Goal: Information Seeking & Learning: Learn about a topic

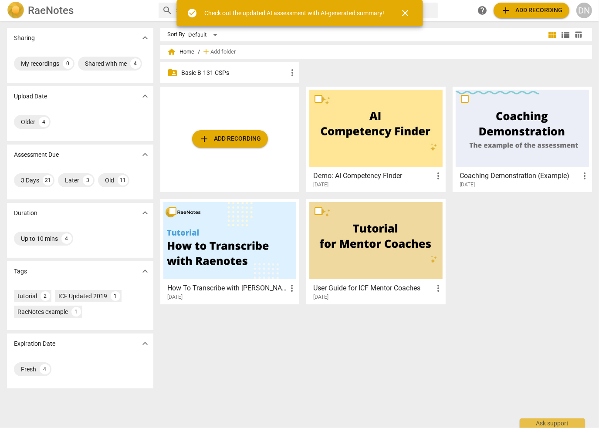
click at [224, 74] on p "Basic B-131 CSPs" at bounding box center [234, 72] width 106 height 9
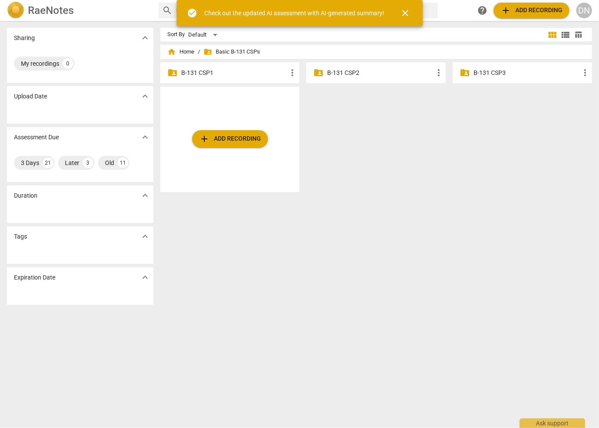
click at [340, 69] on p "B-131 CSP2" at bounding box center [380, 72] width 106 height 9
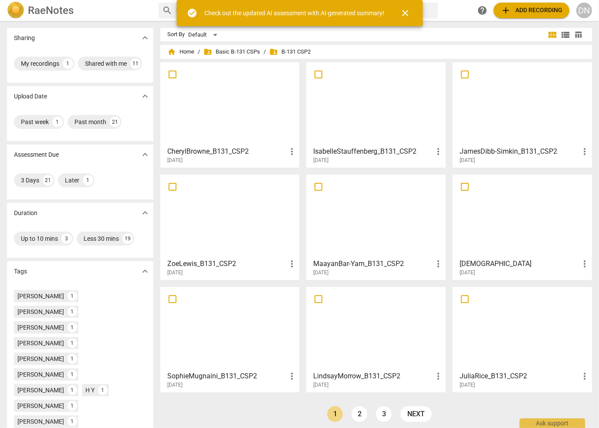
click at [406, 14] on span "close" at bounding box center [405, 13] width 10 height 10
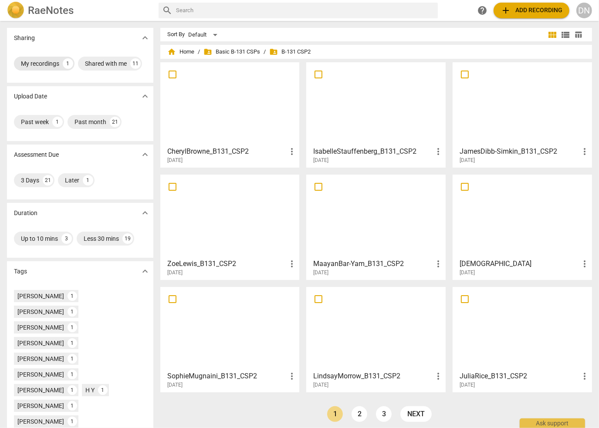
click at [46, 62] on div "My recordings" at bounding box center [40, 63] width 38 height 9
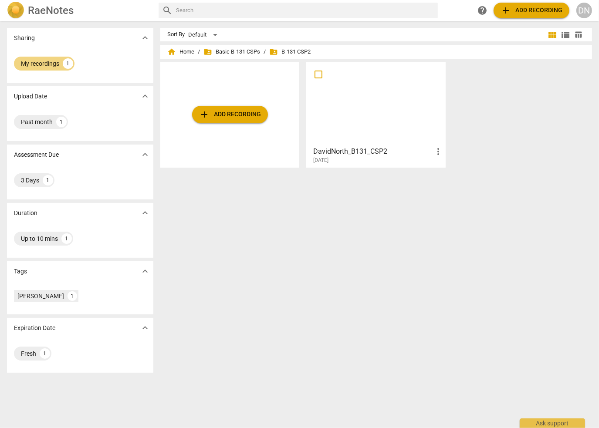
click at [371, 91] on div at bounding box center [375, 103] width 133 height 77
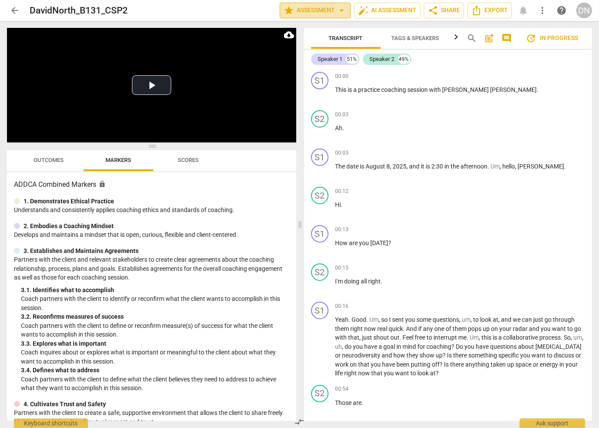
click at [321, 11] on span "star Assessment arrow_drop_down" at bounding box center [315, 10] width 63 height 10
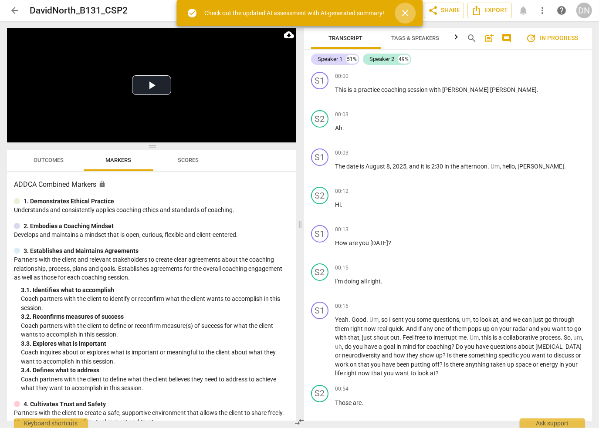
click at [406, 13] on span "close" at bounding box center [405, 13] width 10 height 10
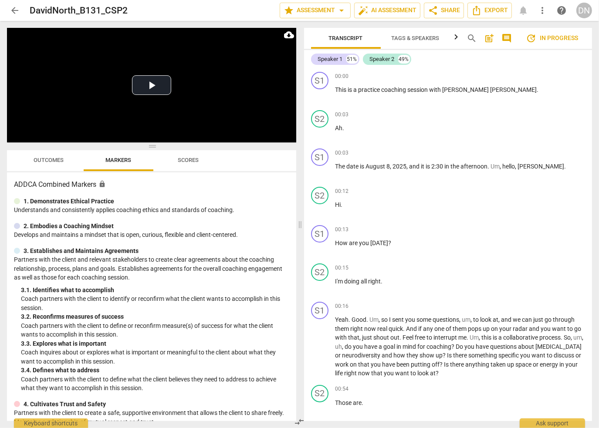
click at [561, 37] on span "update In progress" at bounding box center [552, 38] width 52 height 10
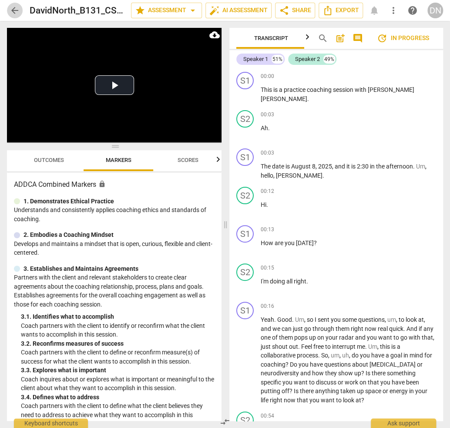
click at [10, 11] on span "arrow_back" at bounding box center [15, 10] width 10 height 10
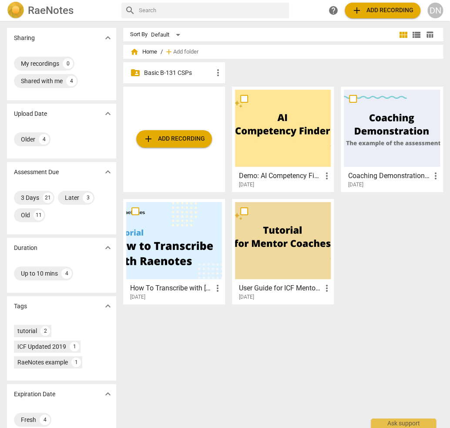
click at [177, 73] on p "Basic B-131 CSPs" at bounding box center [178, 72] width 69 height 9
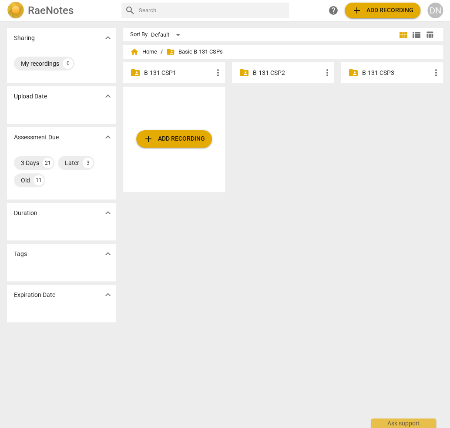
click at [378, 73] on p "B-131 CSP3" at bounding box center [396, 72] width 69 height 9
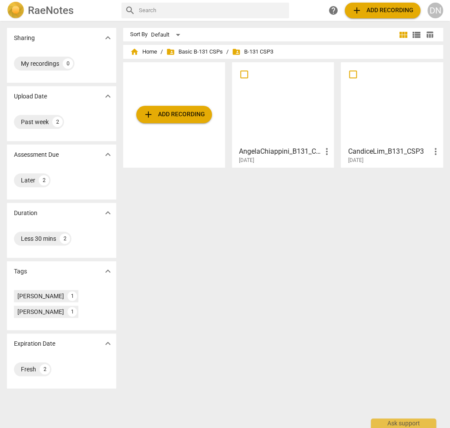
click at [47, 9] on h2 "RaeNotes" at bounding box center [51, 10] width 46 height 12
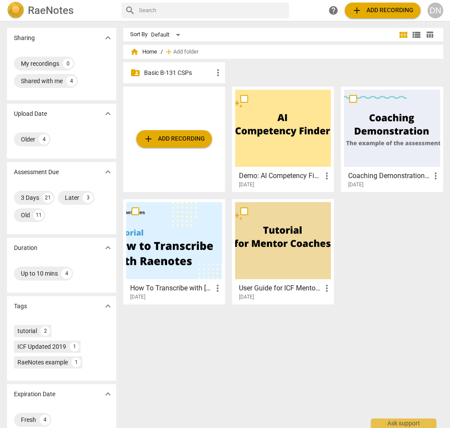
click at [385, 143] on div at bounding box center [392, 128] width 96 height 77
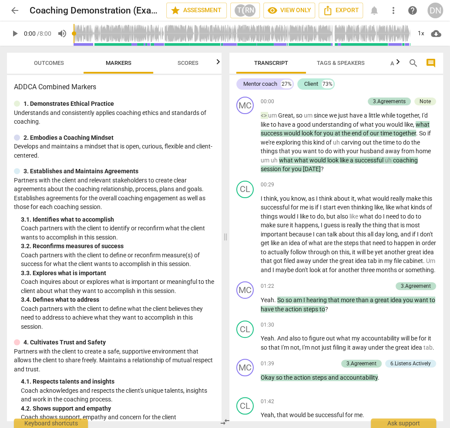
click at [16, 33] on span "play_arrow" at bounding box center [15, 33] width 10 height 10
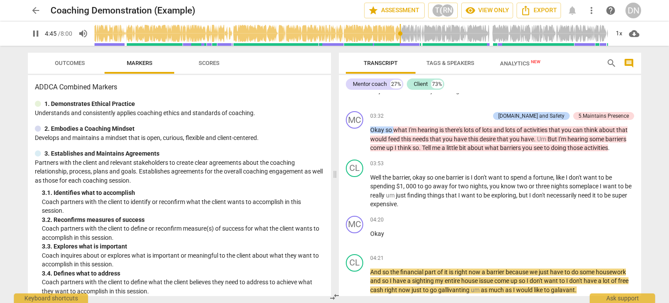
scroll to position [878, 0]
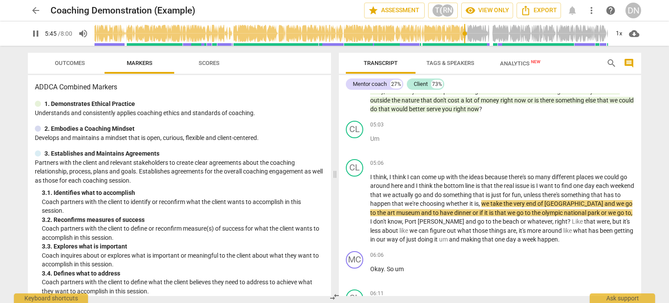
click at [35, 31] on span "pause" at bounding box center [35, 33] width 10 height 10
click at [37, 33] on span "play_arrow" at bounding box center [35, 33] width 10 height 10
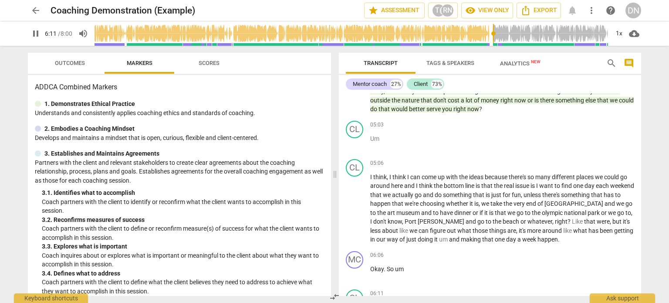
scroll to position [1092, 0]
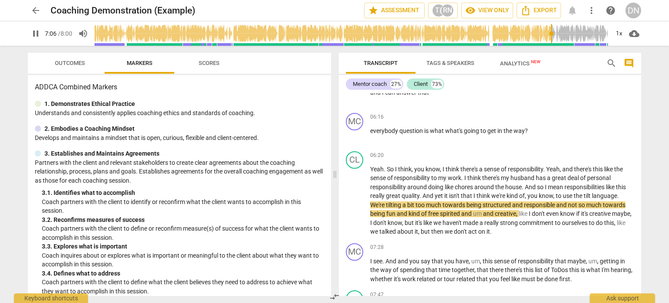
click at [36, 29] on span "pause" at bounding box center [35, 33] width 10 height 10
click at [36, 32] on span "play_arrow" at bounding box center [35, 33] width 10 height 10
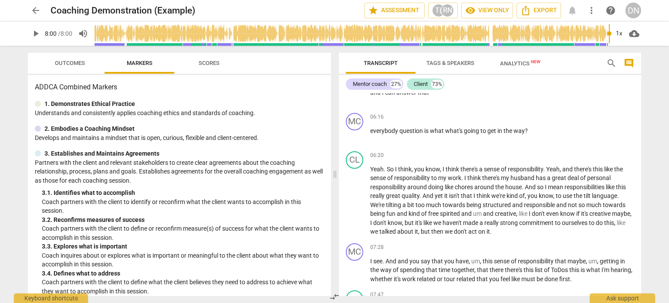
scroll to position [1234, 0]
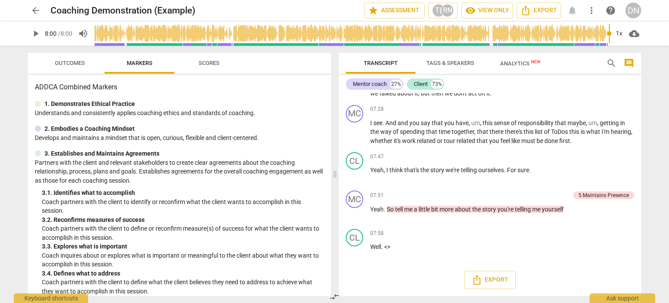
click at [36, 31] on span "play_arrow" at bounding box center [35, 33] width 10 height 10
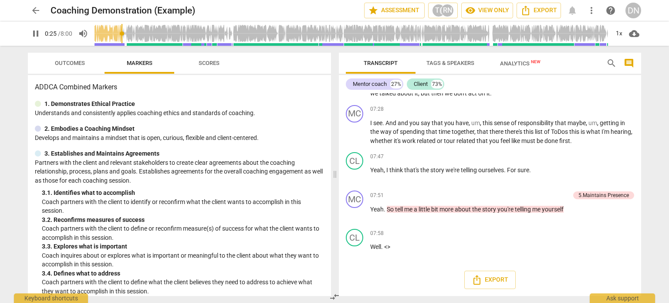
scroll to position [37, 0]
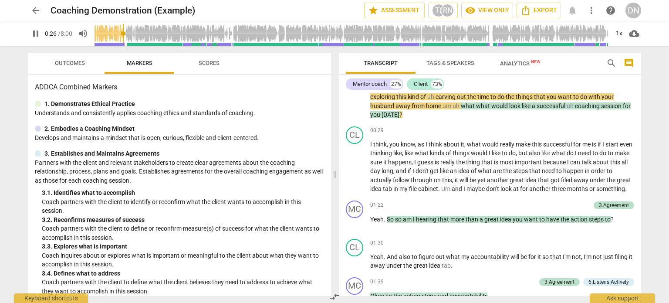
type input "27"
click at [34, 11] on span "arrow_back" at bounding box center [35, 10] width 10 height 10
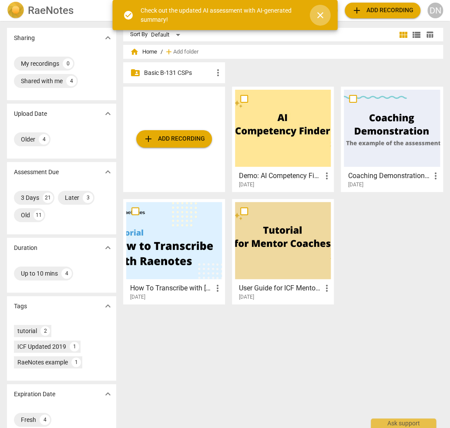
click at [319, 13] on span "close" at bounding box center [320, 15] width 10 height 10
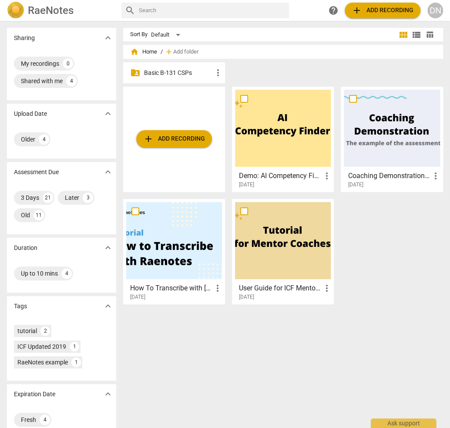
click at [172, 70] on p "Basic B-131 CSPs" at bounding box center [178, 72] width 69 height 9
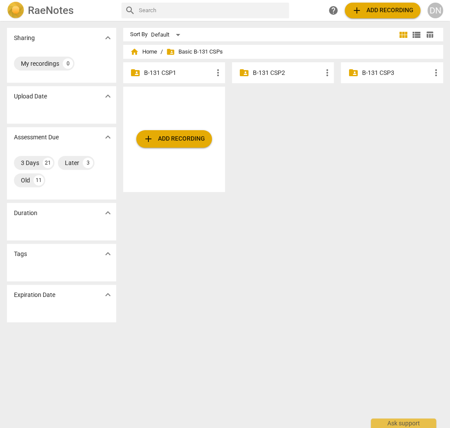
click at [281, 76] on p "B-131 CSP2" at bounding box center [287, 72] width 69 height 9
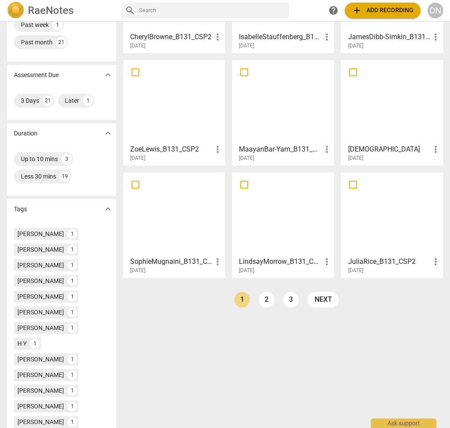
scroll to position [131, 0]
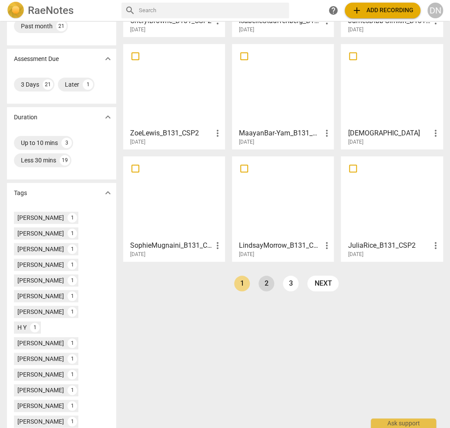
click at [265, 284] on link "2" at bounding box center [267, 284] width 16 height 16
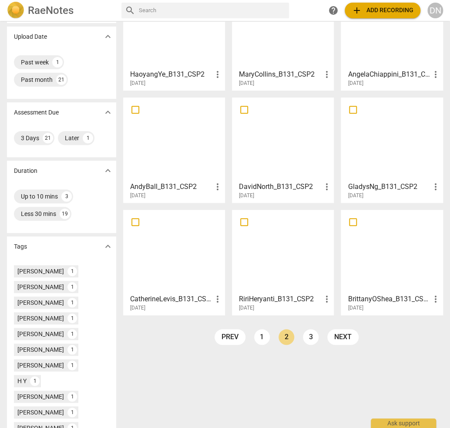
scroll to position [87, 0]
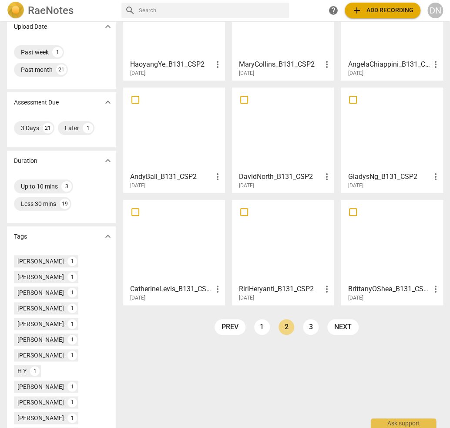
drag, startPoint x: 312, startPoint y: 324, endPoint x: 307, endPoint y: 323, distance: 5.3
click at [311, 324] on link "3" at bounding box center [311, 327] width 16 height 16
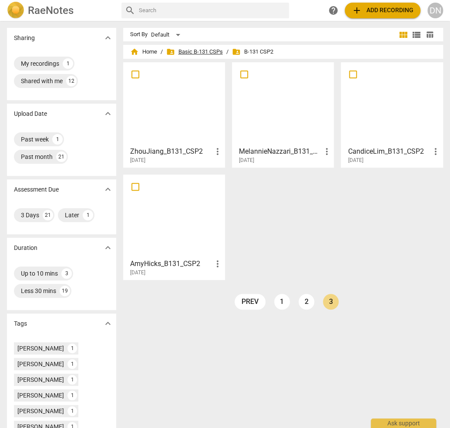
click at [201, 55] on span "folder_shared Basic B-131 CSPs" at bounding box center [194, 51] width 57 height 9
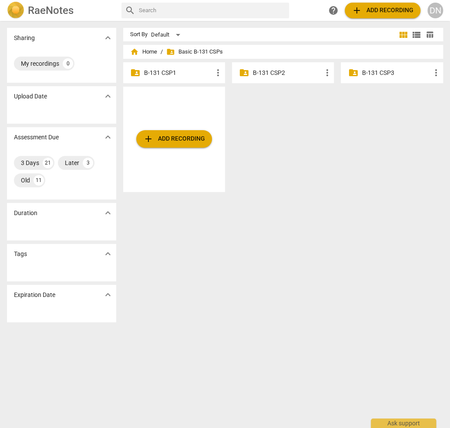
click at [266, 76] on p "B-131 CSP2" at bounding box center [287, 72] width 69 height 9
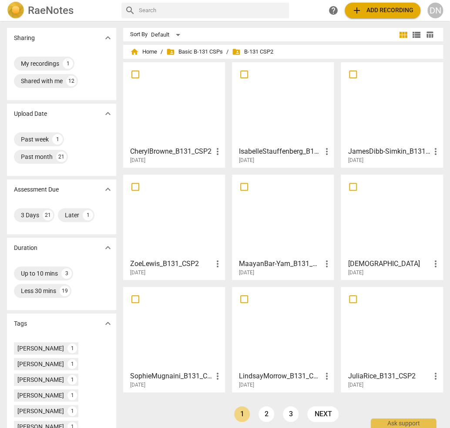
click at [383, 315] on div at bounding box center [392, 328] width 96 height 77
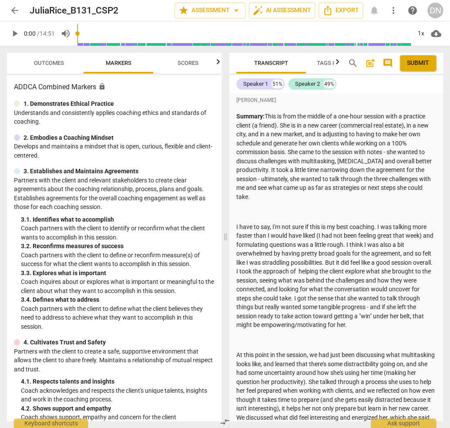
click at [19, 33] on span "play_arrow" at bounding box center [15, 33] width 10 height 10
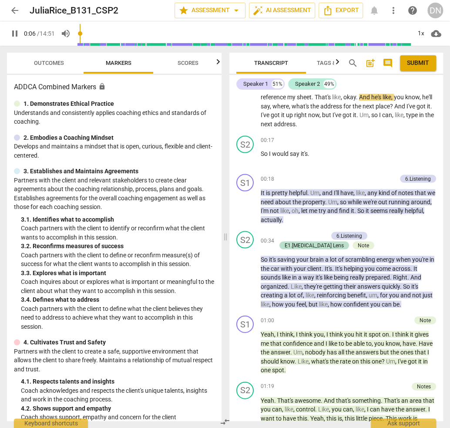
type input "7"
click at [14, 4] on button "arrow_back" at bounding box center [15, 11] width 16 height 16
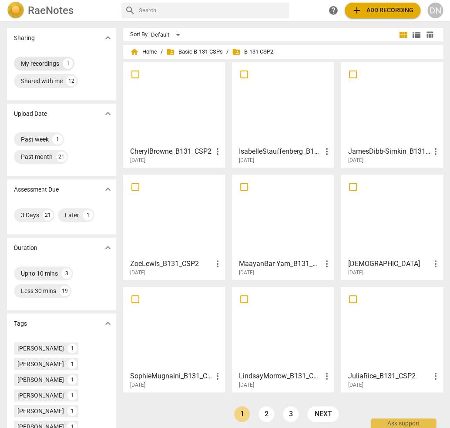
click at [40, 62] on div "My recordings" at bounding box center [40, 63] width 38 height 9
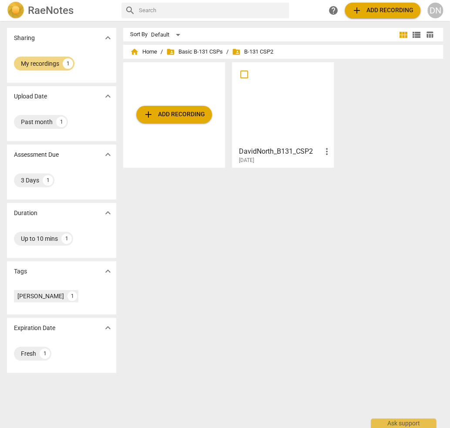
click at [275, 120] on div at bounding box center [283, 103] width 96 height 77
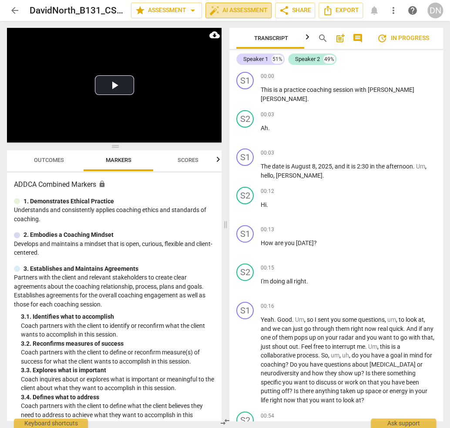
click at [239, 12] on span "auto_fix_high AI Assessment" at bounding box center [239, 10] width 58 height 10
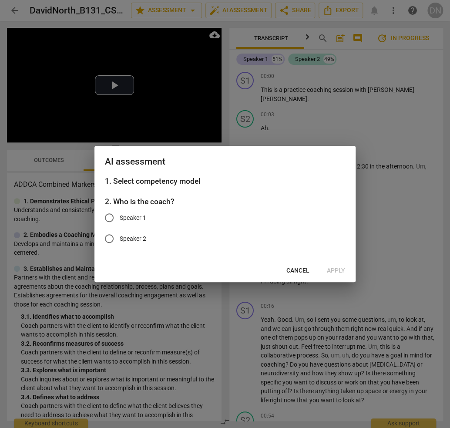
click at [108, 217] on input "Speaker 1" at bounding box center [109, 217] width 21 height 21
radio input "true"
click at [335, 270] on span "Apply" at bounding box center [336, 271] width 18 height 9
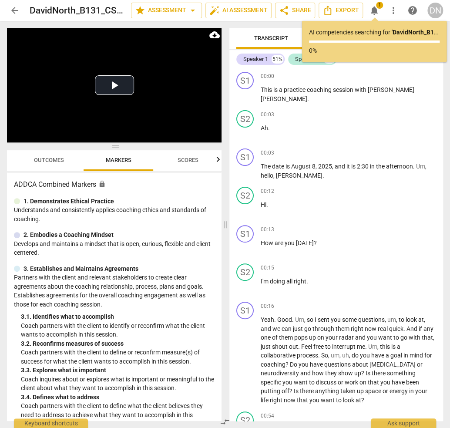
click at [373, 7] on span "notifications" at bounding box center [374, 10] width 10 height 10
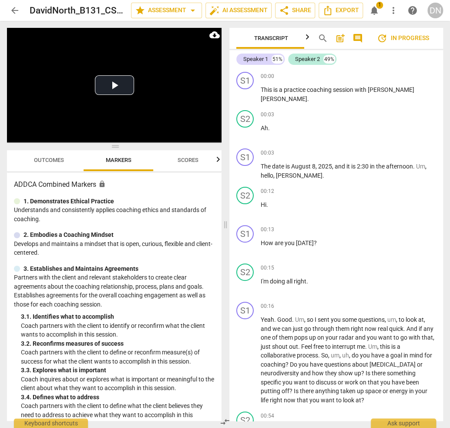
click at [374, 4] on button "notifications 1" at bounding box center [375, 11] width 16 height 16
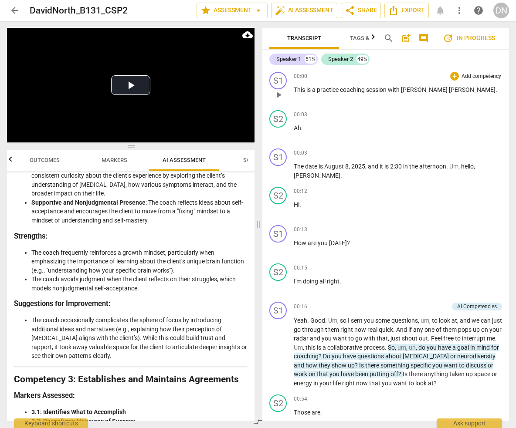
scroll to position [408, 0]
